Goal: Transaction & Acquisition: Purchase product/service

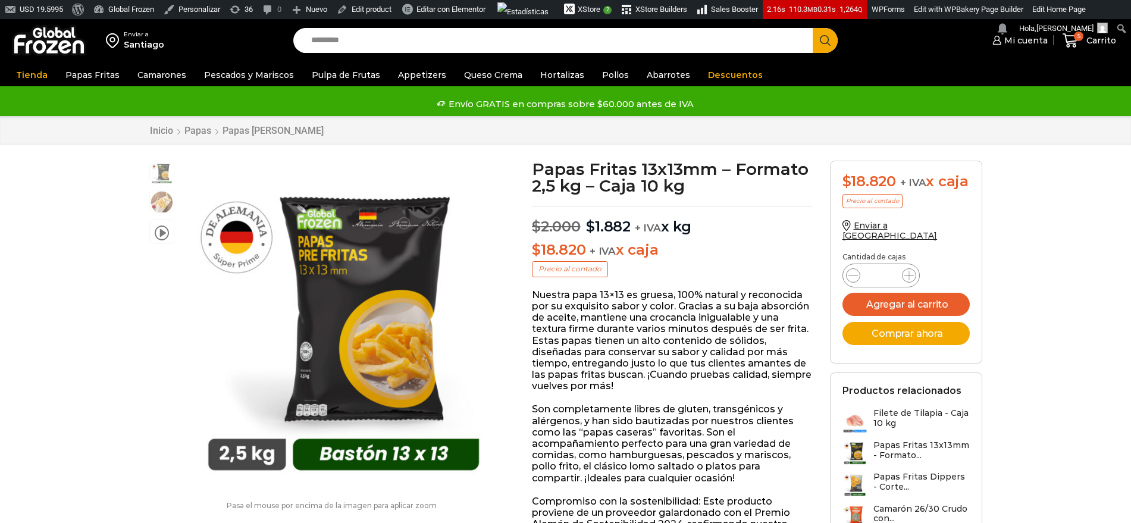
click at [160, 232] on span at bounding box center [162, 232] width 14 height 16
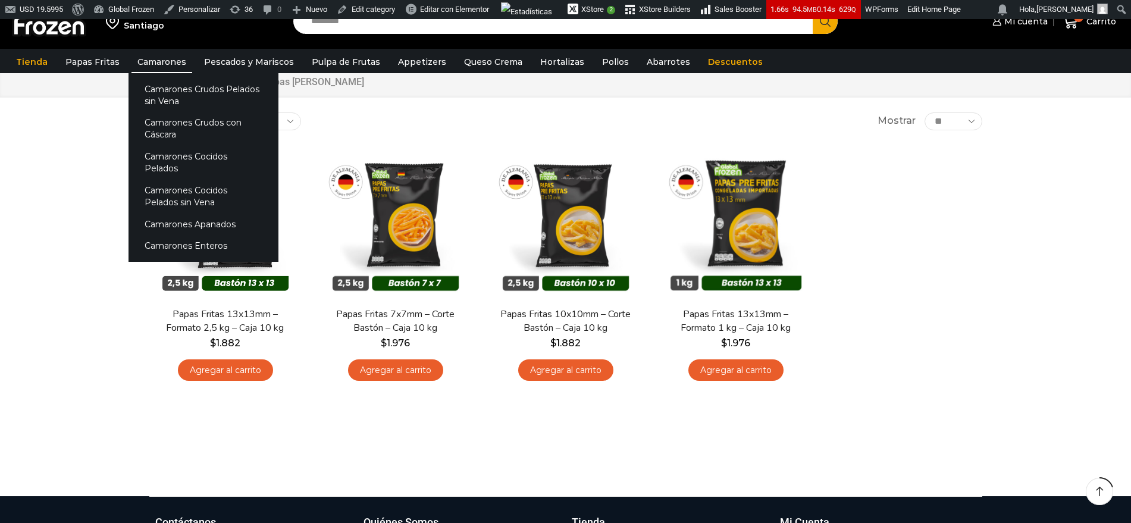
scroll to position [55, 0]
click at [137, 61] on link "Camarones" at bounding box center [162, 62] width 61 height 23
click at [157, 153] on link "Camarones Cocidos Pelados" at bounding box center [204, 163] width 150 height 34
click at [160, 101] on link "Camarones Crudos Pelados sin Vena" at bounding box center [204, 95] width 150 height 34
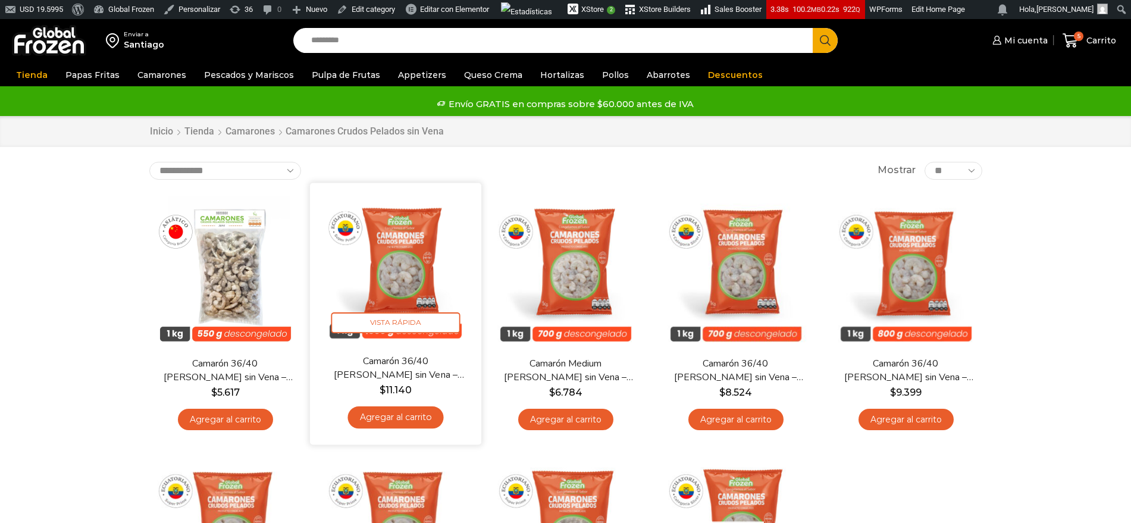
click at [411, 284] on img at bounding box center [396, 269] width 154 height 154
